Goal: Task Accomplishment & Management: Manage account settings

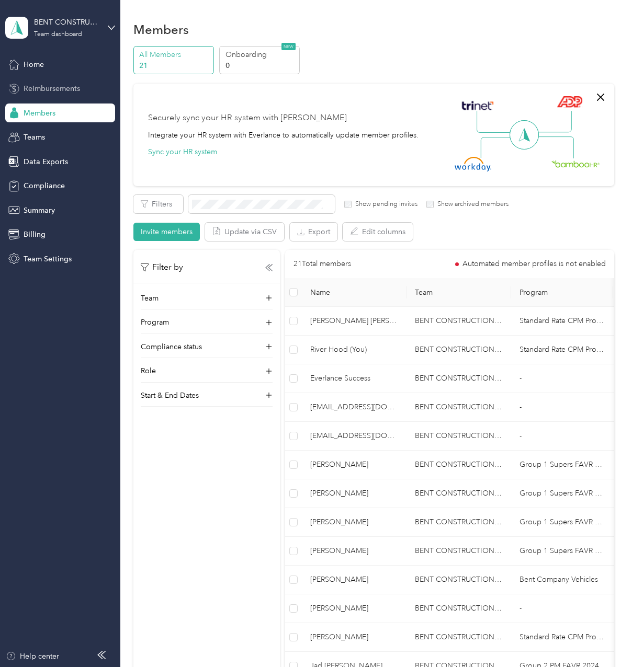
click at [55, 90] on span "Reimbursements" at bounding box center [52, 88] width 56 height 11
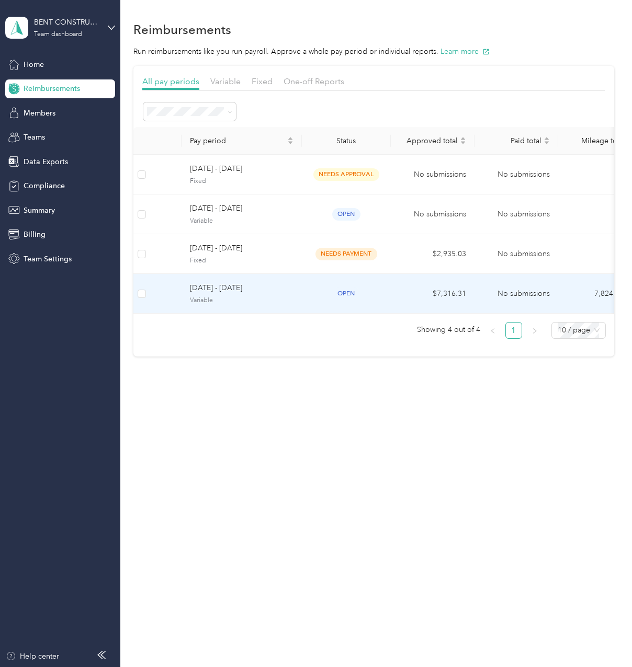
click at [247, 295] on div "[DATE] - [DATE] Variable" at bounding box center [242, 293] width 104 height 22
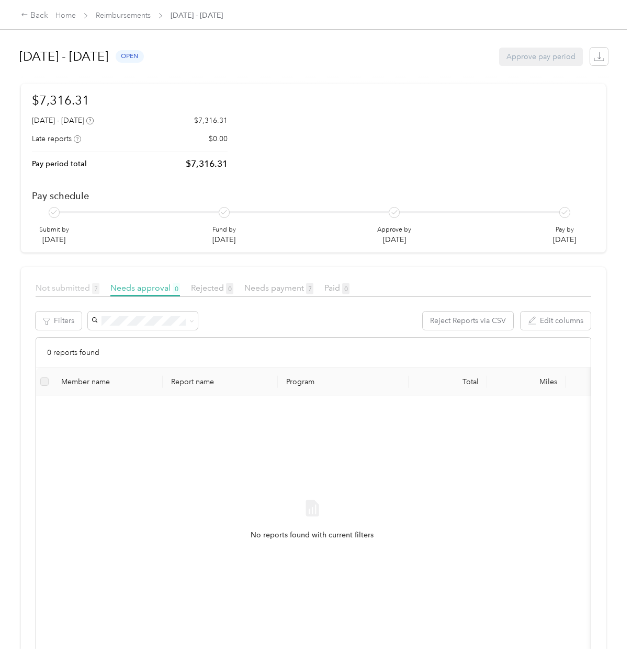
click at [87, 285] on span "Not submitted 7" at bounding box center [68, 288] width 64 height 10
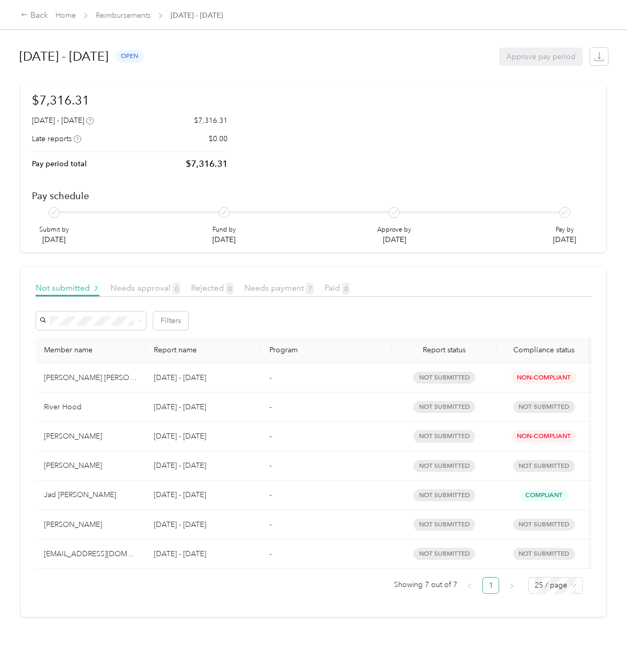
click at [136, 508] on td "Jad [PERSON_NAME]" at bounding box center [91, 495] width 110 height 29
click at [143, 442] on td "[PERSON_NAME]" at bounding box center [91, 436] width 110 height 29
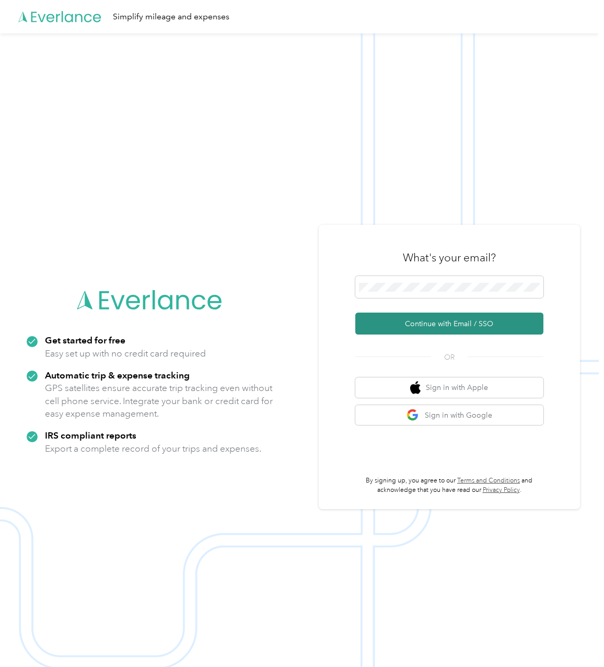
click at [404, 325] on button "Continue with Email / SSO" at bounding box center [450, 324] width 188 height 22
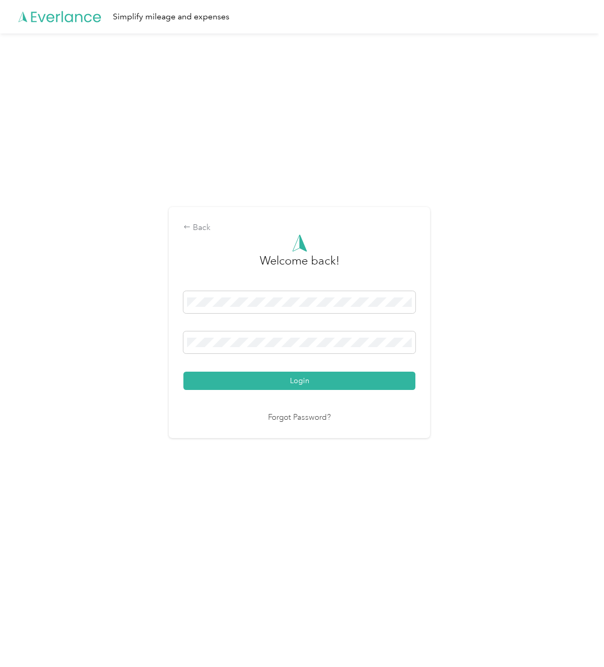
drag, startPoint x: 265, startPoint y: 374, endPoint x: 262, endPoint y: 382, distance: 7.8
click at [262, 382] on button "Login" at bounding box center [300, 381] width 232 height 18
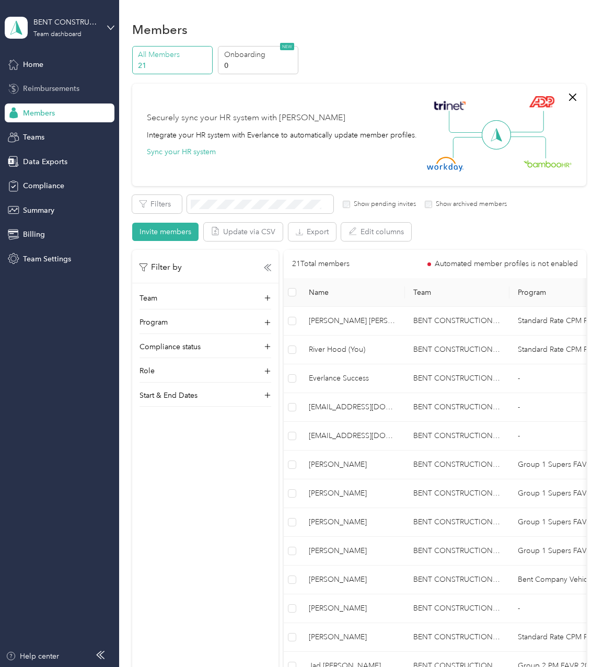
click at [76, 89] on span "Reimbursements" at bounding box center [51, 88] width 56 height 11
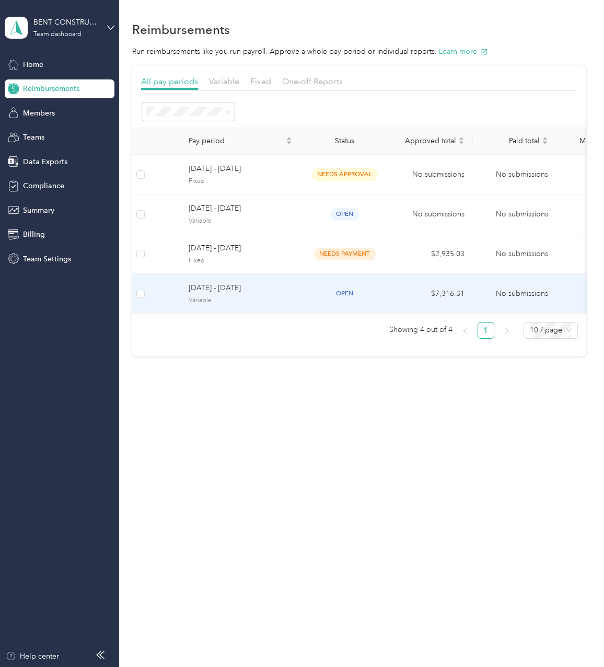
click at [228, 274] on td "[DATE] - [DATE] Variable" at bounding box center [240, 294] width 120 height 40
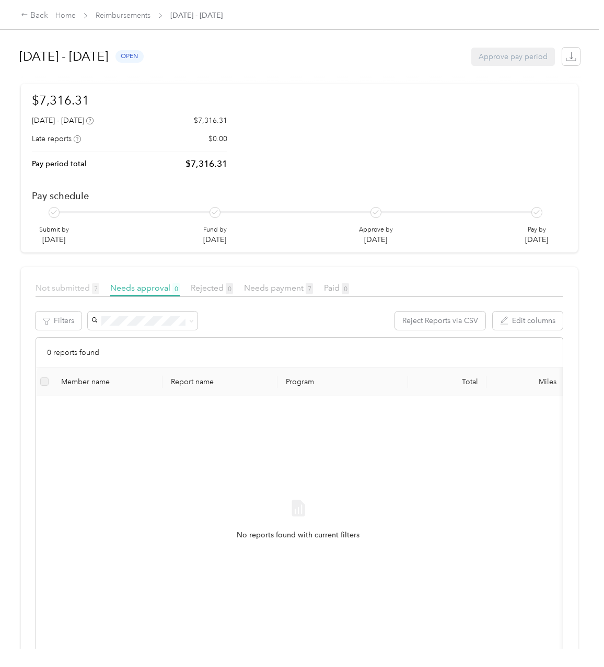
click at [83, 287] on span "Not submitted 7" at bounding box center [68, 288] width 64 height 10
